Goal: Register for event/course

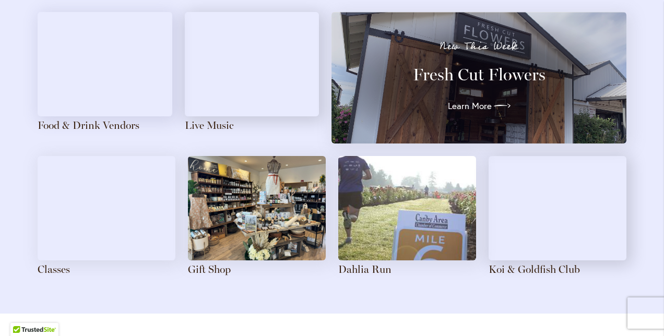
scroll to position [1179, 0]
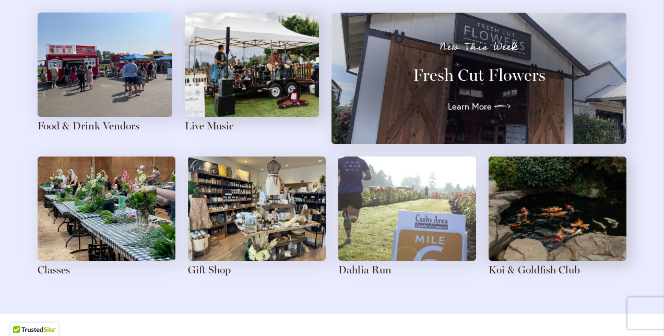
click at [123, 79] on img at bounding box center [105, 65] width 135 height 104
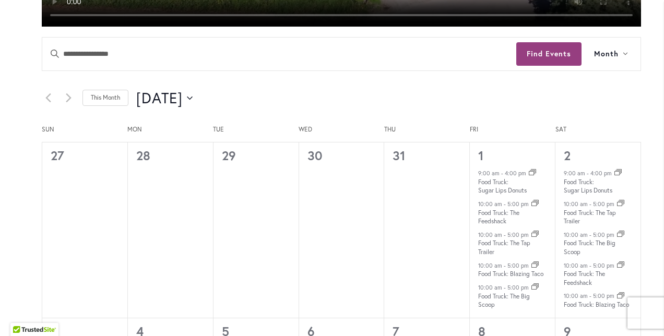
scroll to position [478, 0]
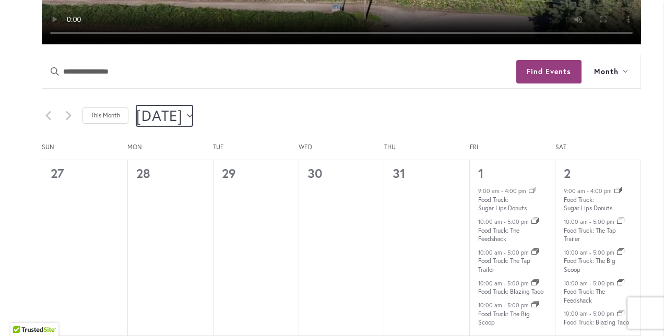
click at [183, 119] on span "August 2025" at bounding box center [159, 115] width 46 height 21
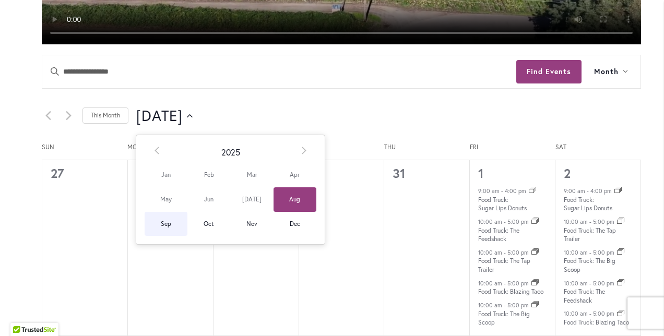
click at [173, 227] on span "Sep" at bounding box center [166, 224] width 43 height 25
type input "********"
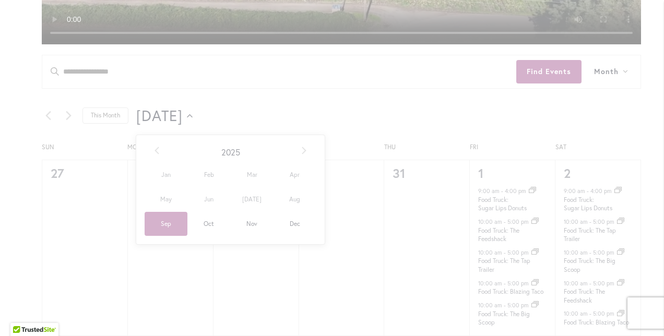
scroll to position [0, 36]
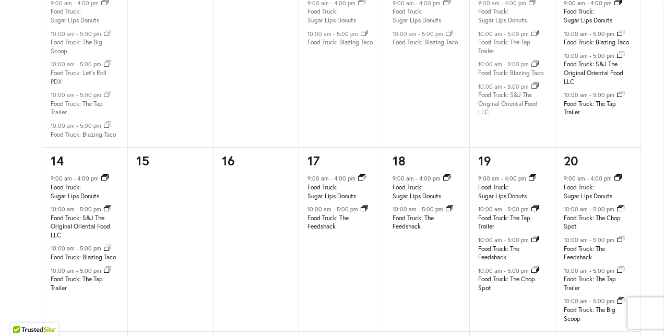
scroll to position [914, 0]
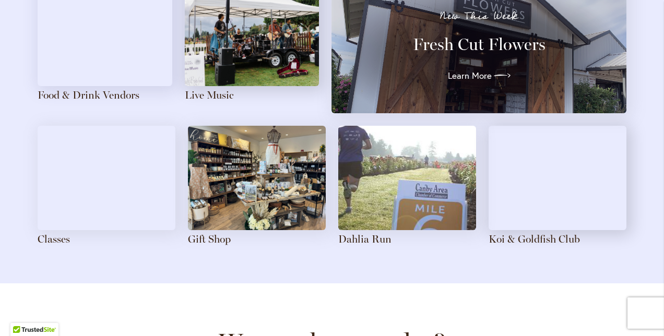
scroll to position [1211, 0]
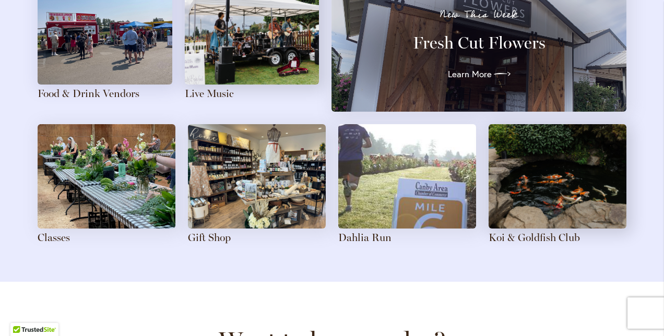
click at [563, 184] on img at bounding box center [557, 176] width 138 height 104
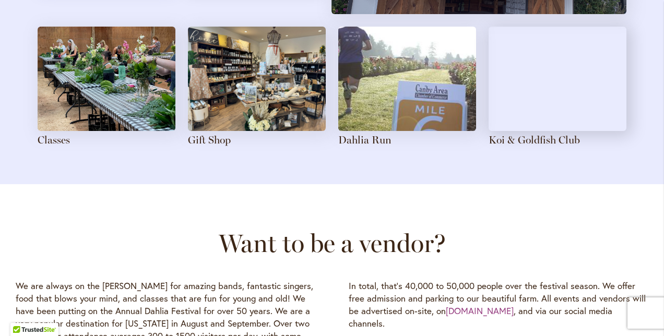
scroll to position [1306, 0]
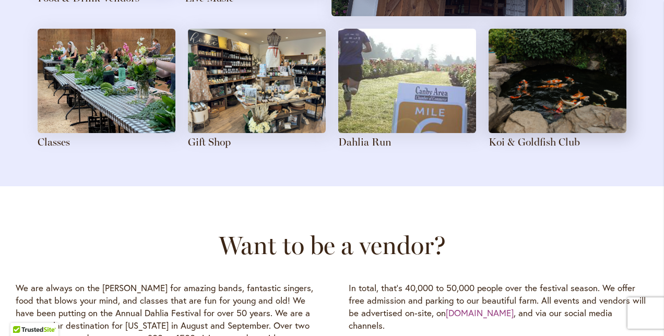
click at [262, 82] on img at bounding box center [257, 81] width 138 height 104
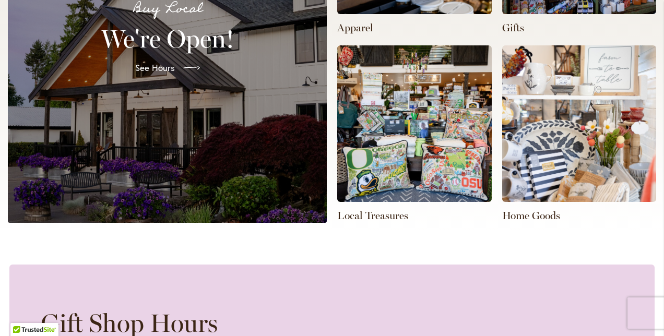
scroll to position [0, 657]
